Goal: Information Seeking & Learning: Check status

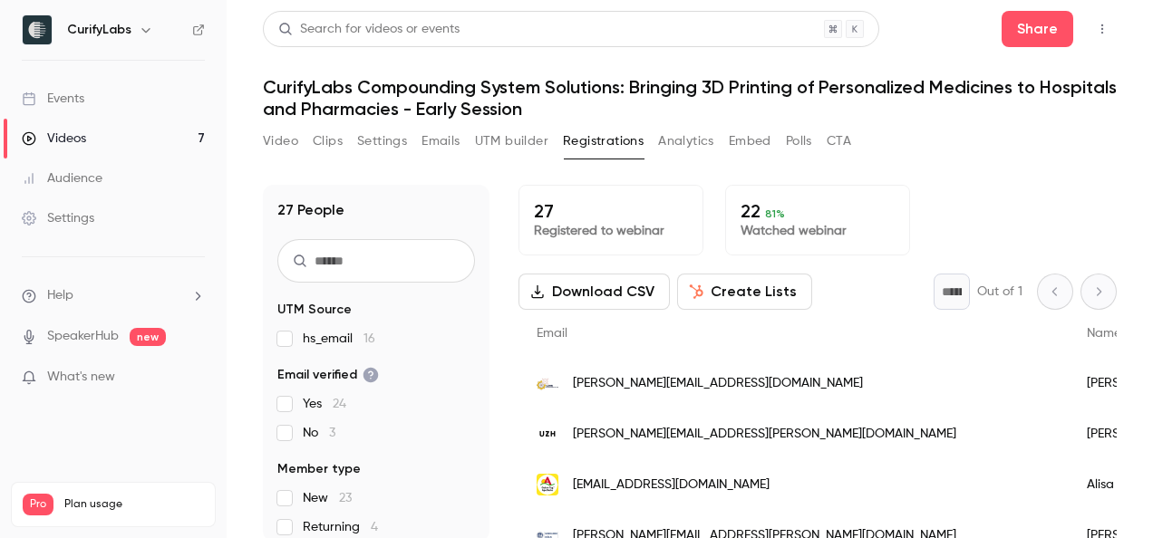
scroll to position [1118, 0]
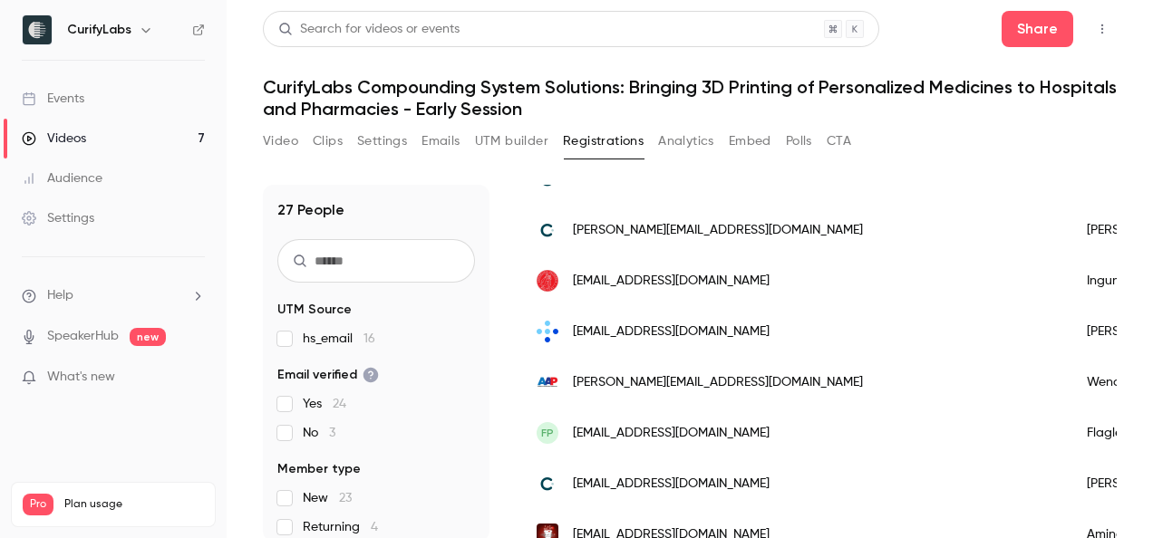
click at [144, 103] on link "Events" at bounding box center [113, 99] width 227 height 40
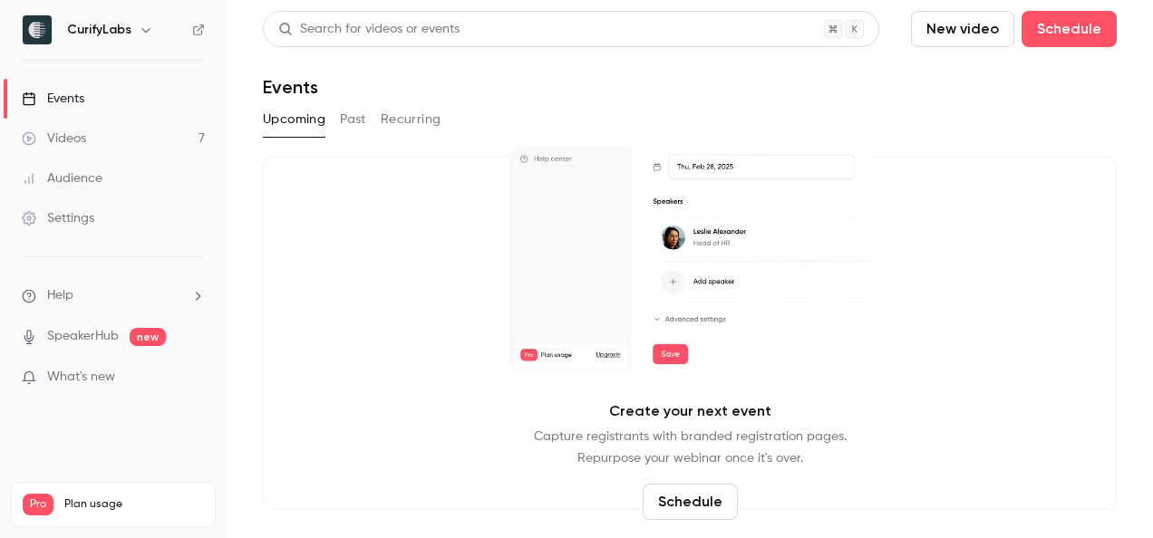
click at [361, 125] on button "Past" at bounding box center [353, 119] width 26 height 29
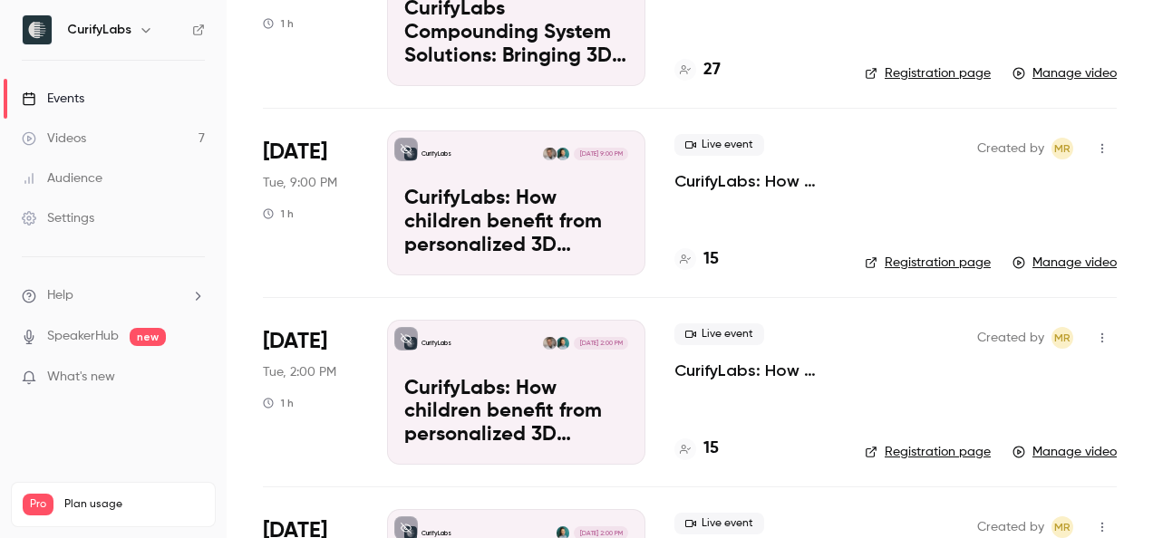
scroll to position [418, 0]
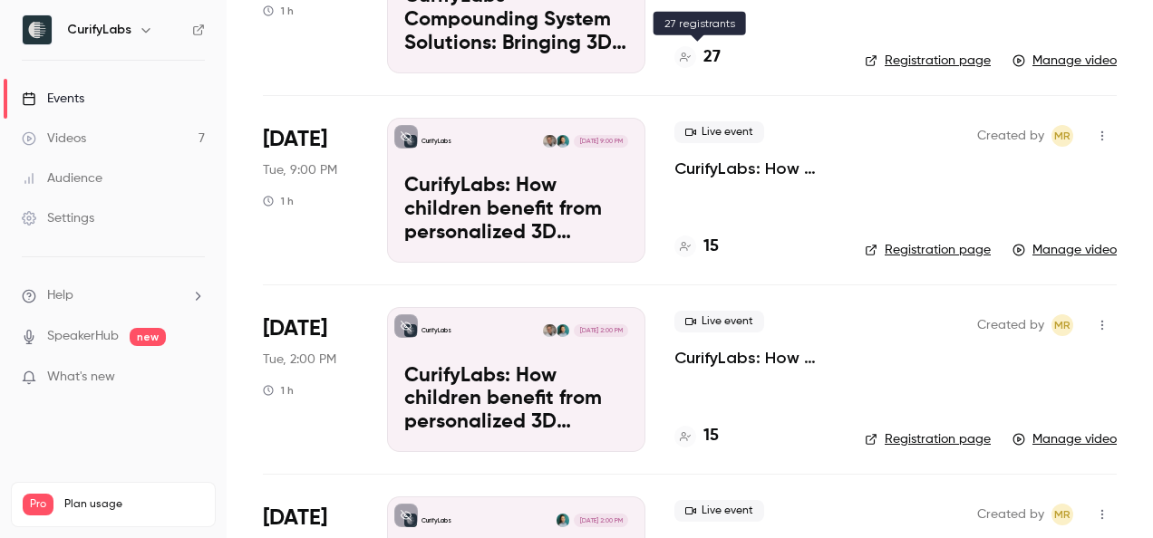
click at [706, 57] on h4 "27" at bounding box center [711, 57] width 17 height 24
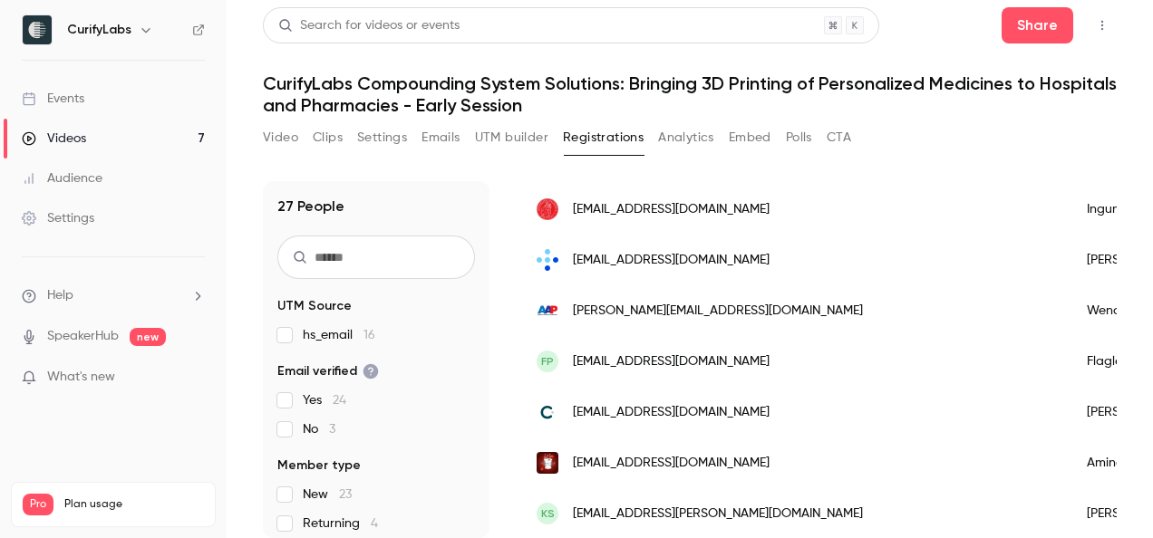
scroll to position [1200, 0]
click at [133, 101] on link "Events" at bounding box center [113, 99] width 227 height 40
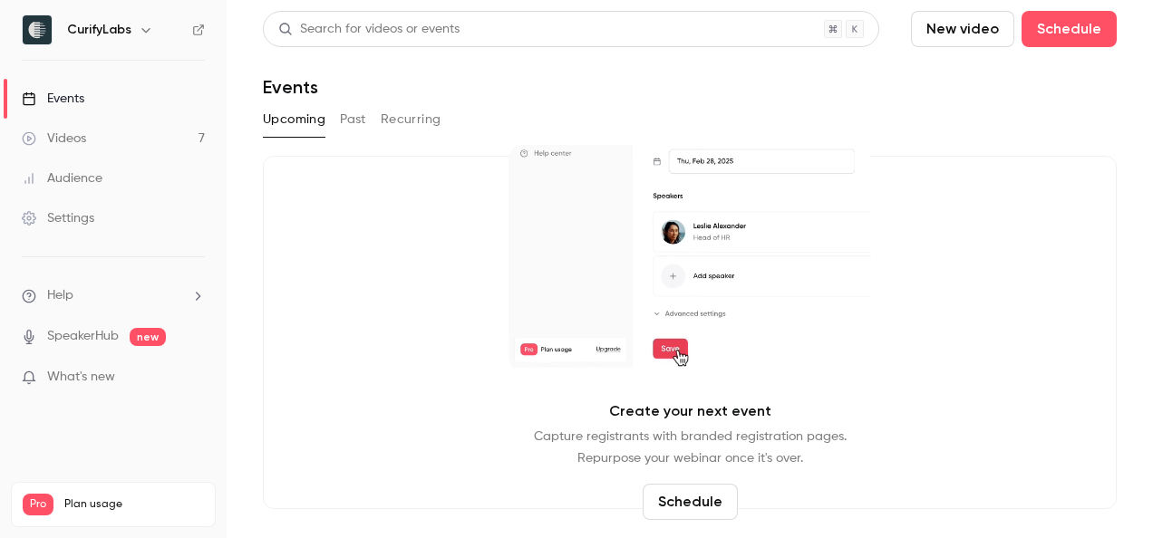
click at [358, 123] on button "Past" at bounding box center [353, 119] width 26 height 29
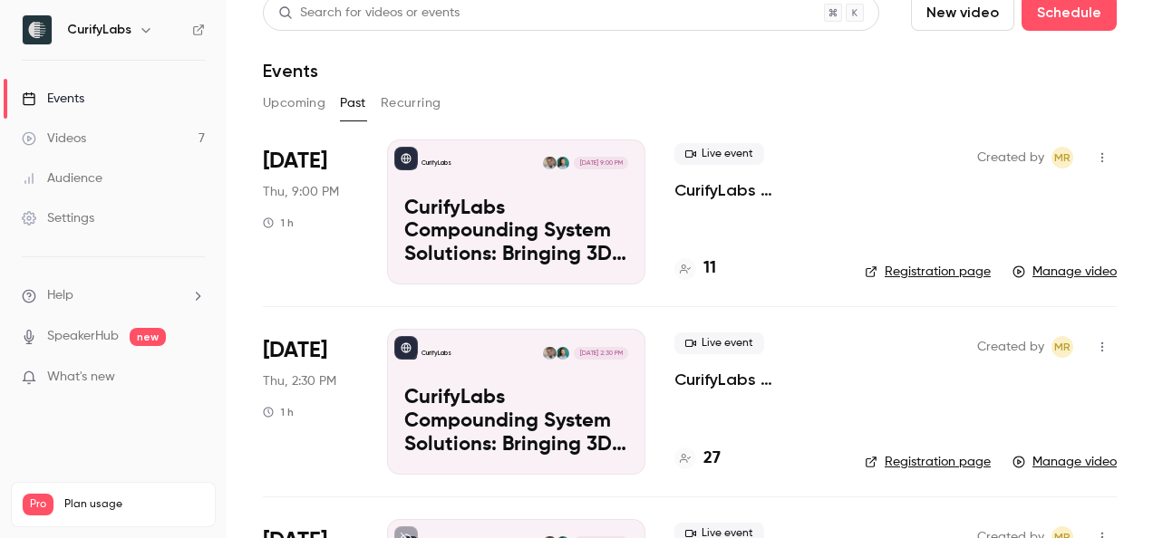
scroll to position [17, 0]
click at [97, 184] on div "Audience" at bounding box center [62, 179] width 81 height 18
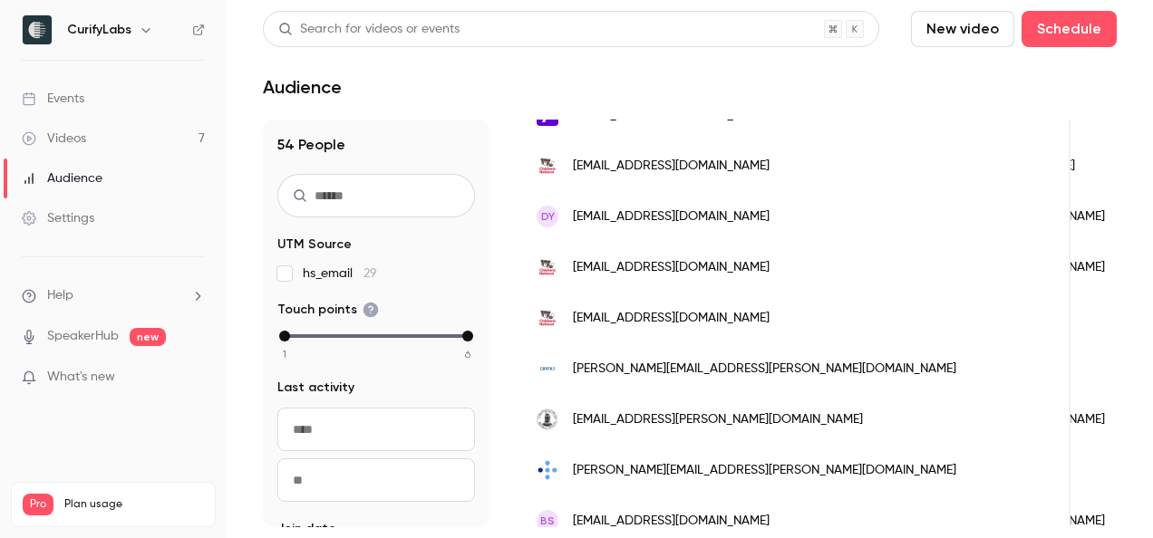
scroll to position [0, 181]
click at [675, 276] on div "[EMAIL_ADDRESS][DOMAIN_NAME]" at bounding box center [795, 267] width 552 height 51
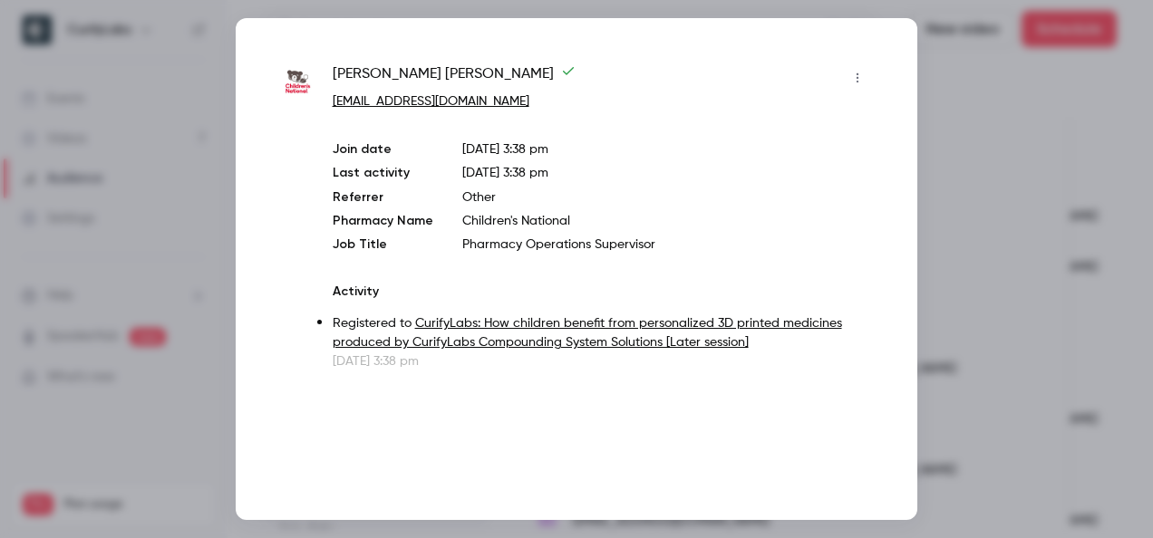
click at [964, 122] on div at bounding box center [576, 269] width 1153 height 538
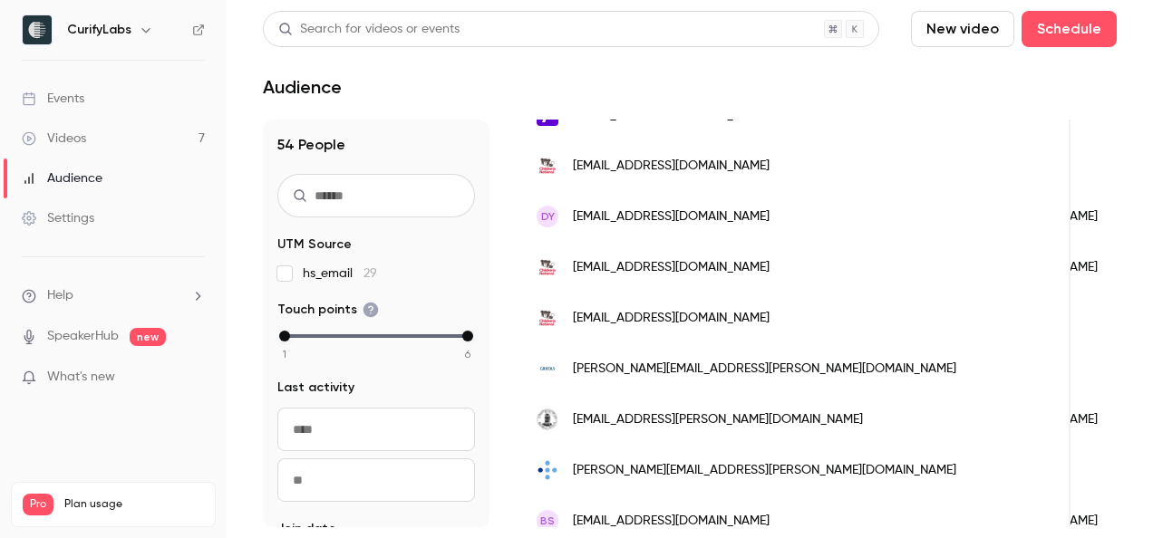
click at [593, 313] on span "[EMAIL_ADDRESS][DOMAIN_NAME]" at bounding box center [671, 318] width 197 height 19
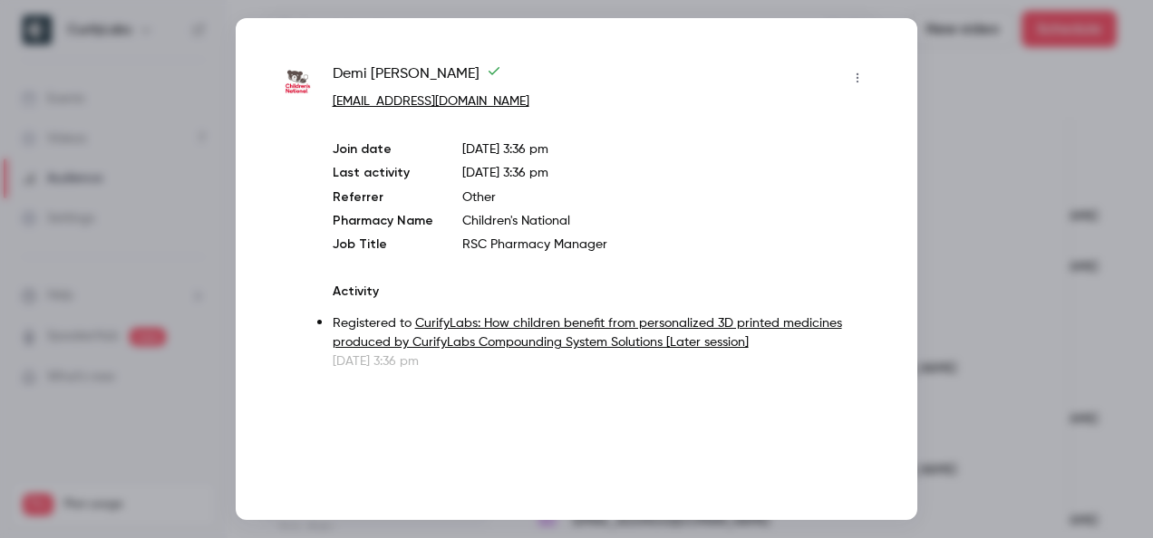
click at [982, 255] on div at bounding box center [576, 269] width 1153 height 538
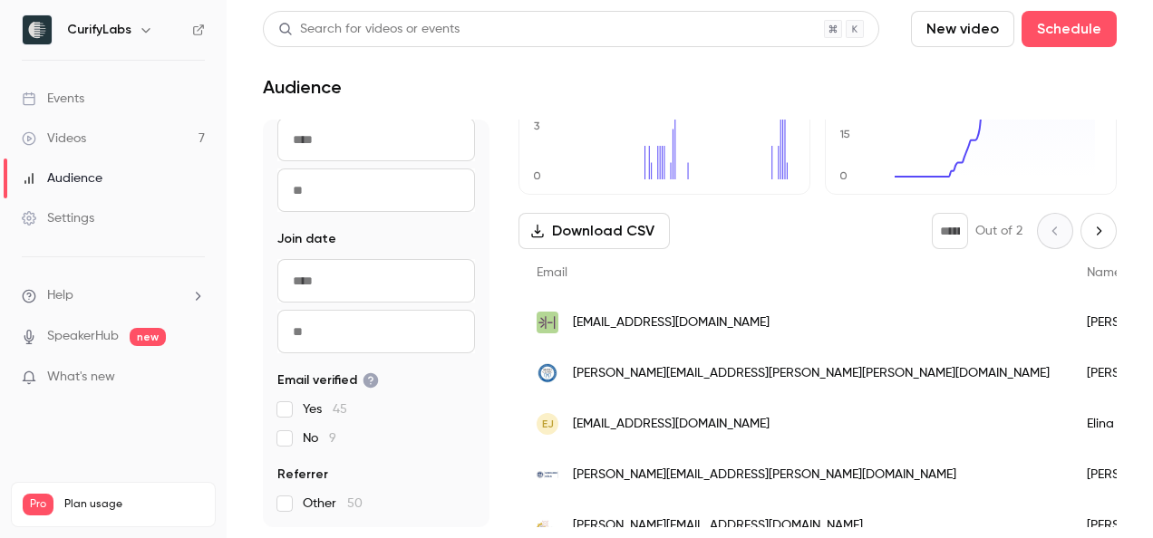
scroll to position [0, 0]
